Goal: Task Accomplishment & Management: Use online tool/utility

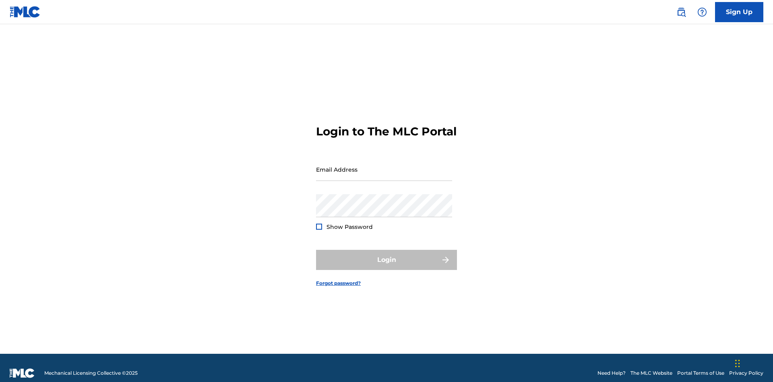
scroll to position [10, 0]
click at [384, 165] on input "Email Address" at bounding box center [384, 169] width 136 height 23
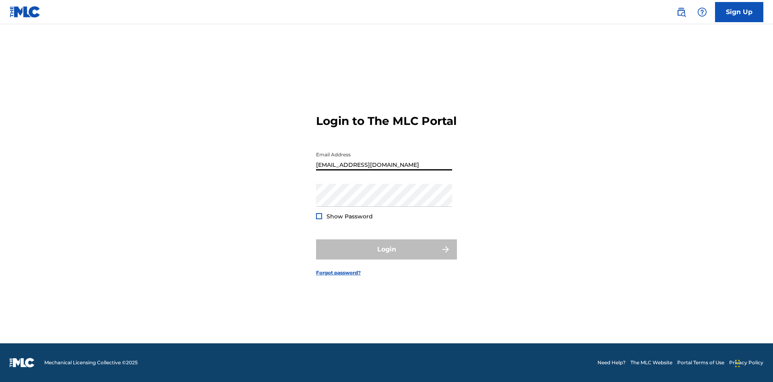
type input "Duke.McTesterson@gmail.com"
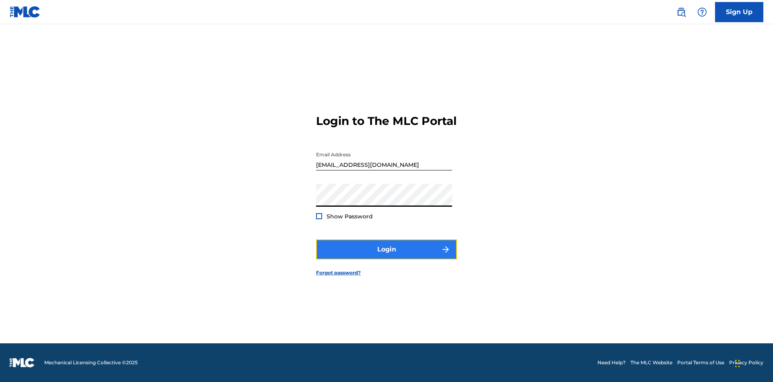
click at [386, 256] on button "Login" at bounding box center [386, 249] width 141 height 20
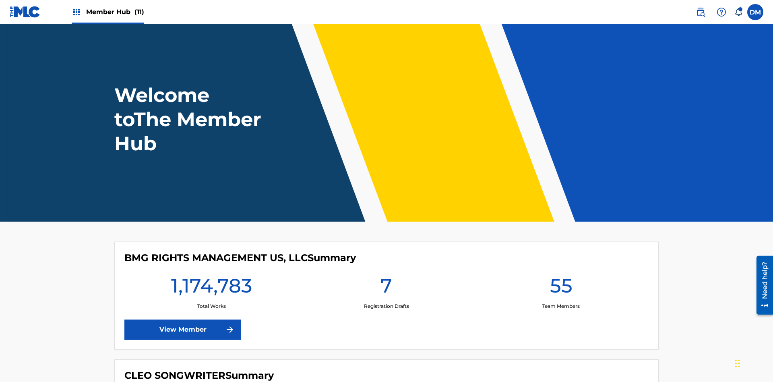
click at [115, 12] on span "Member Hub (11)" at bounding box center [115, 11] width 58 height 9
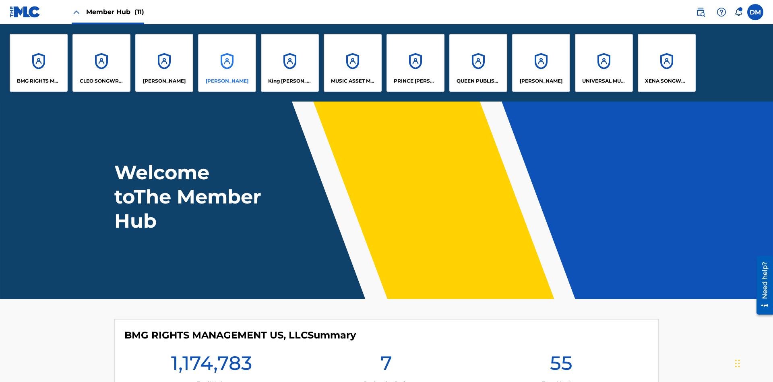
click at [227, 81] on p "EYAMA MCSINGER" at bounding box center [227, 80] width 43 height 7
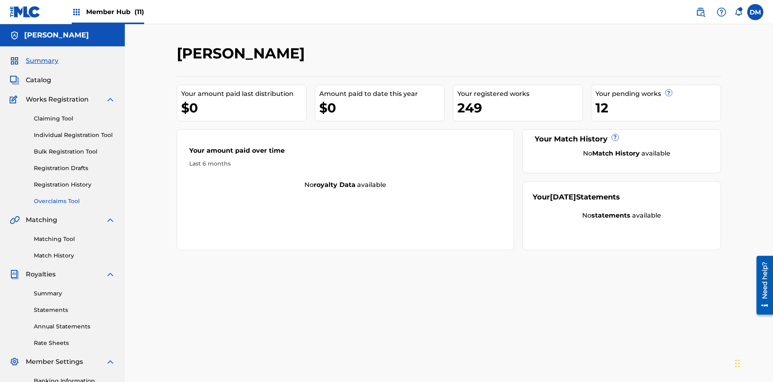
click at [74, 197] on link "Overclaims Tool" at bounding box center [74, 201] width 81 height 8
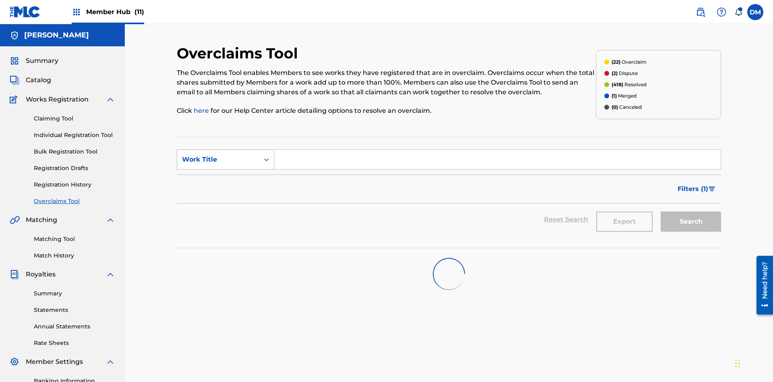
click at [218, 155] on div "Work Title" at bounding box center [218, 160] width 72 height 10
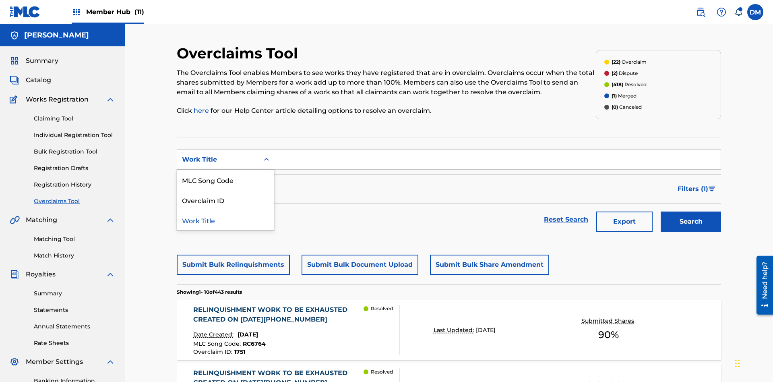
scroll to position [103, 0]
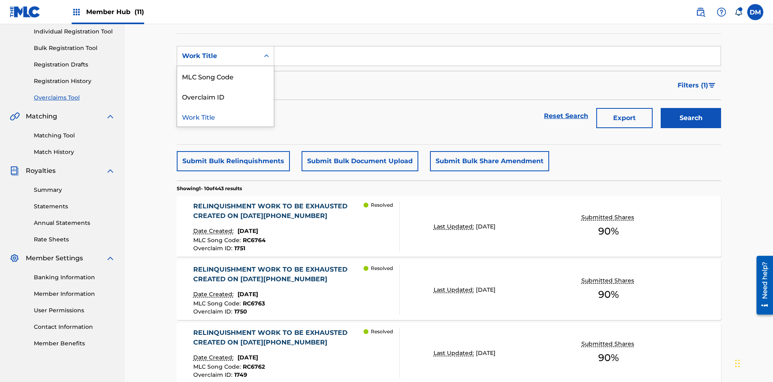
click at [225, 96] on div "Overclaim ID" at bounding box center [225, 96] width 97 height 20
